Goal: Book appointment/travel/reservation

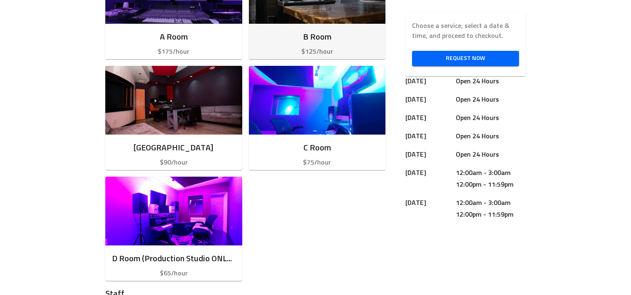
scroll to position [303, 0]
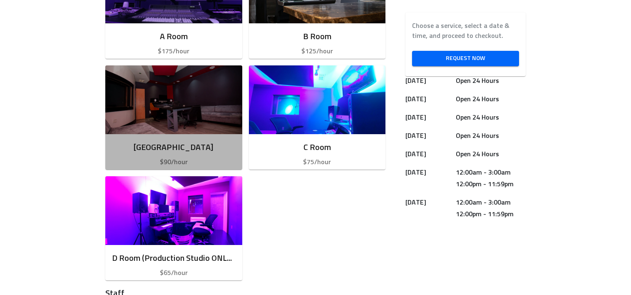
click at [219, 148] on h6 "[GEOGRAPHIC_DATA]" at bounding box center [174, 147] width 124 height 13
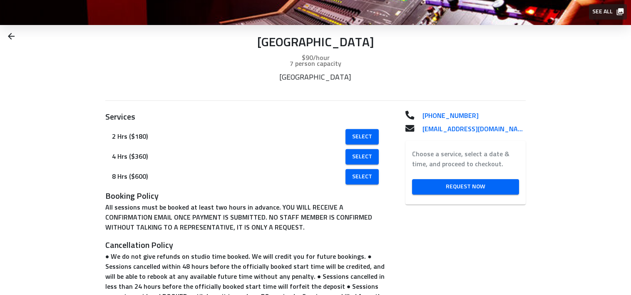
scroll to position [131, 0]
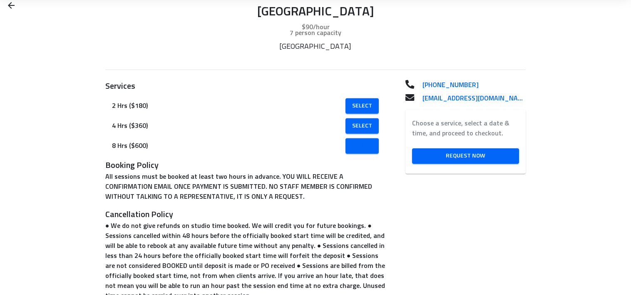
click at [368, 151] on link "Select" at bounding box center [362, 145] width 33 height 15
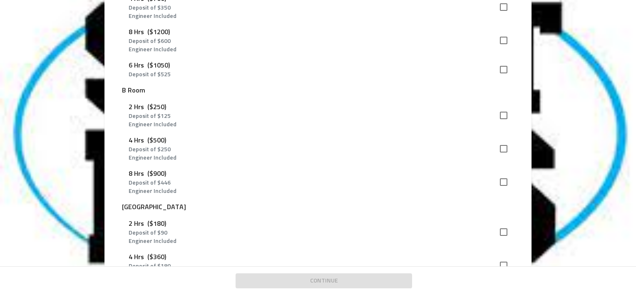
scroll to position [209, 0]
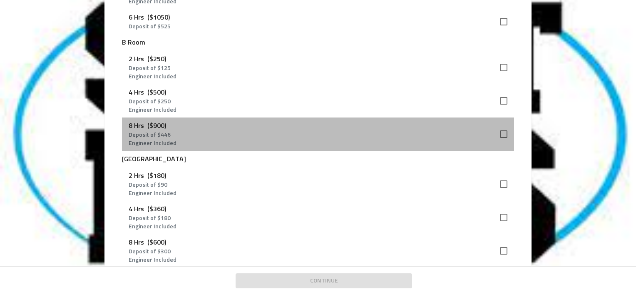
click at [433, 150] on div "8 Hrs ($900) Deposit of $ 446 Engineer Included" at bounding box center [318, 133] width 392 height 33
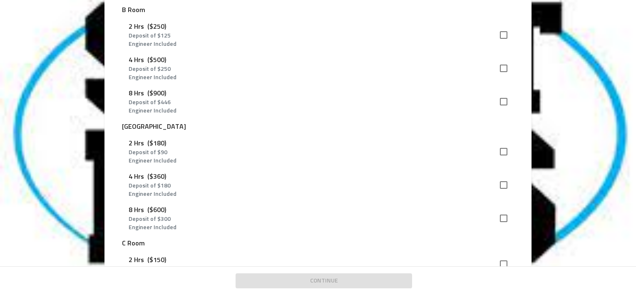
scroll to position [243, 0]
click at [498, 97] on input "checkbox" at bounding box center [503, 100] width 17 height 17
checkbox input "true"
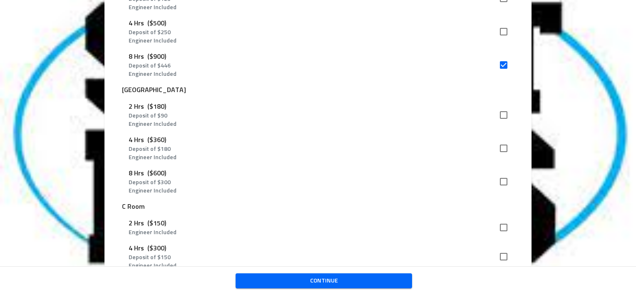
scroll to position [278, 0]
click at [296, 276] on span "Continue" at bounding box center [323, 281] width 163 height 10
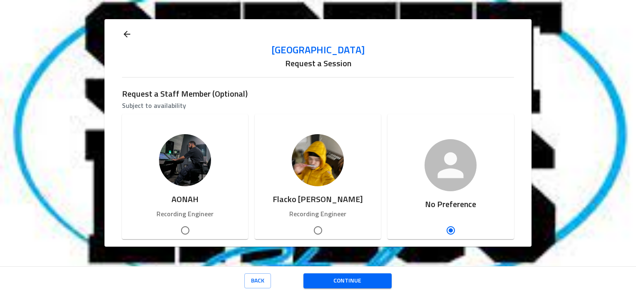
scroll to position [1, 0]
click at [335, 272] on div "Continue" at bounding box center [348, 280] width 88 height 29
click at [346, 276] on span "Continue" at bounding box center [347, 281] width 75 height 10
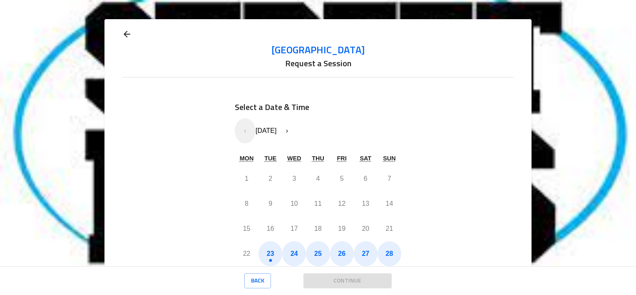
scroll to position [98, 0]
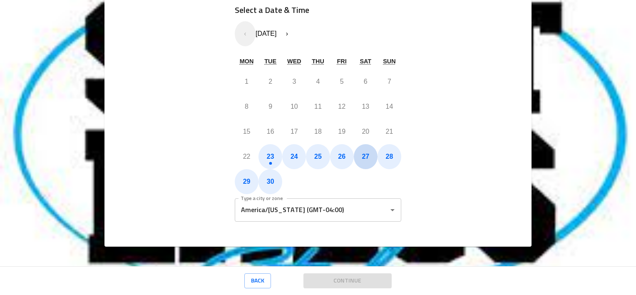
click at [355, 155] on button "27" at bounding box center [366, 156] width 24 height 25
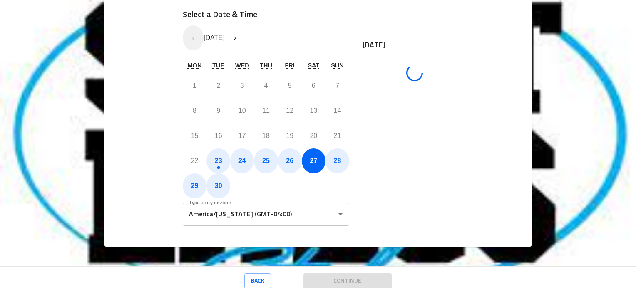
scroll to position [94, 0]
click at [289, 152] on button "26" at bounding box center [290, 160] width 24 height 25
click at [333, 156] on button "28" at bounding box center [338, 160] width 24 height 25
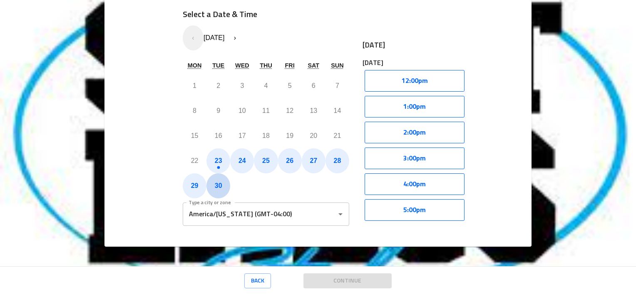
click at [219, 190] on button "30" at bounding box center [219, 185] width 24 height 25
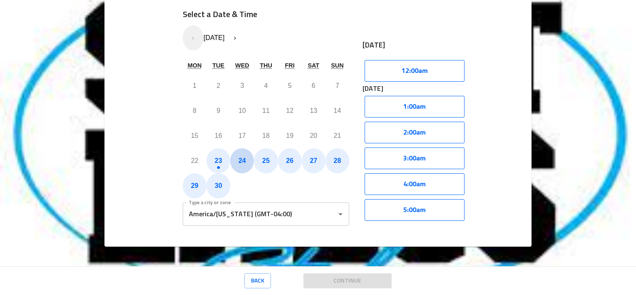
click at [241, 170] on button "24" at bounding box center [242, 160] width 24 height 25
click at [260, 167] on button "25" at bounding box center [266, 160] width 24 height 25
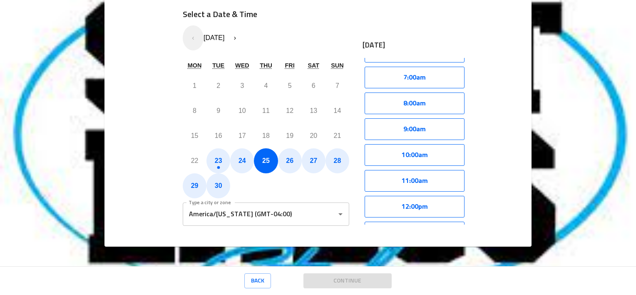
scroll to position [308, 0]
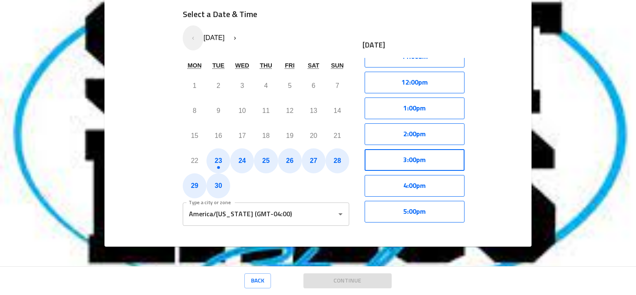
click at [417, 162] on button "3:00pm" at bounding box center [415, 160] width 100 height 22
click at [433, 158] on button "Select" at bounding box center [440, 160] width 47 height 22
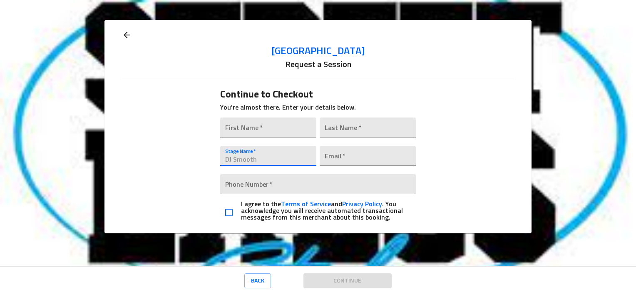
click at [286, 148] on input "text" at bounding box center [268, 156] width 96 height 20
click at [290, 133] on input "text" at bounding box center [268, 127] width 96 height 20
type input "vkfm"
click at [323, 129] on input "text" at bounding box center [368, 127] width 96 height 20
type input "fsklamfk"
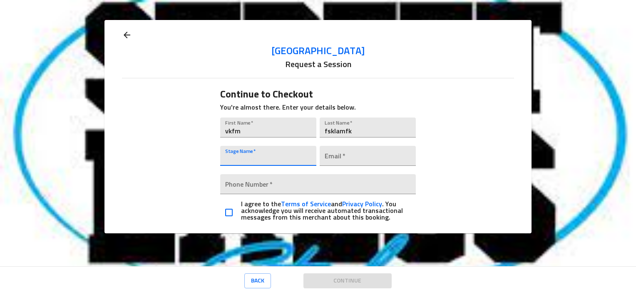
click at [260, 154] on input "text" at bounding box center [268, 156] width 96 height 20
type input "f"
type input "cardi b"
click at [316, 167] on div "Stage Name   * [PERSON_NAME]" at bounding box center [269, 155] width 100 height 28
click at [325, 163] on input "email" at bounding box center [368, 156] width 96 height 20
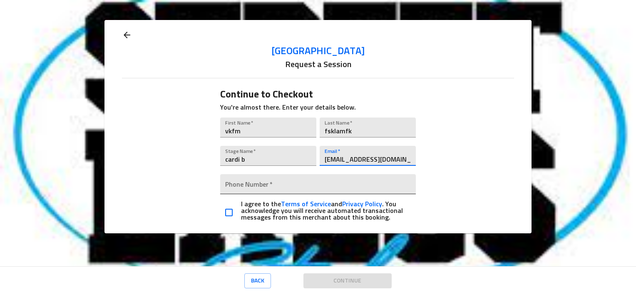
type input "[EMAIL_ADDRESS][DOMAIN_NAME]"
click at [317, 179] on input "tel" at bounding box center [318, 184] width 196 height 20
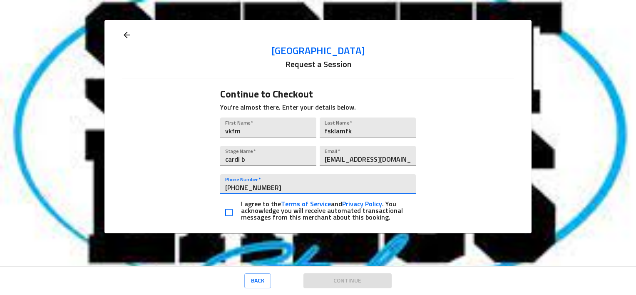
type input "[PHONE_NUMBER]"
click at [235, 218] on input "checkbox" at bounding box center [228, 212] width 17 height 17
checkbox input "true"
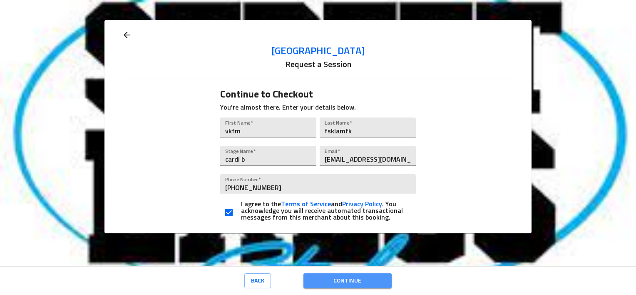
click at [338, 281] on span "Continue" at bounding box center [347, 281] width 75 height 10
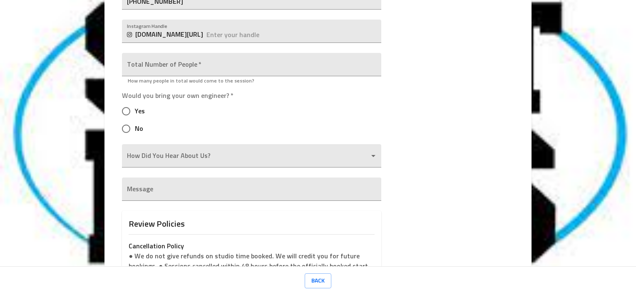
scroll to position [273, 0]
click at [124, 107] on input "Yes" at bounding box center [125, 110] width 17 height 17
radio input "true"
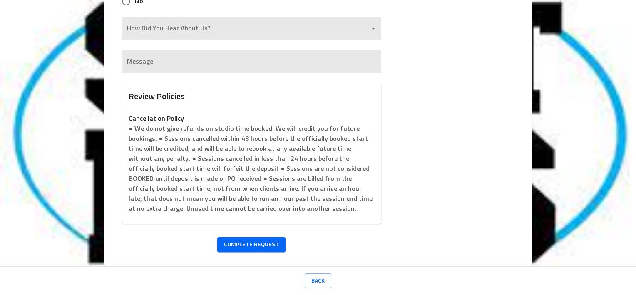
scroll to position [420, 0]
